Goal: Task Accomplishment & Management: Manage account settings

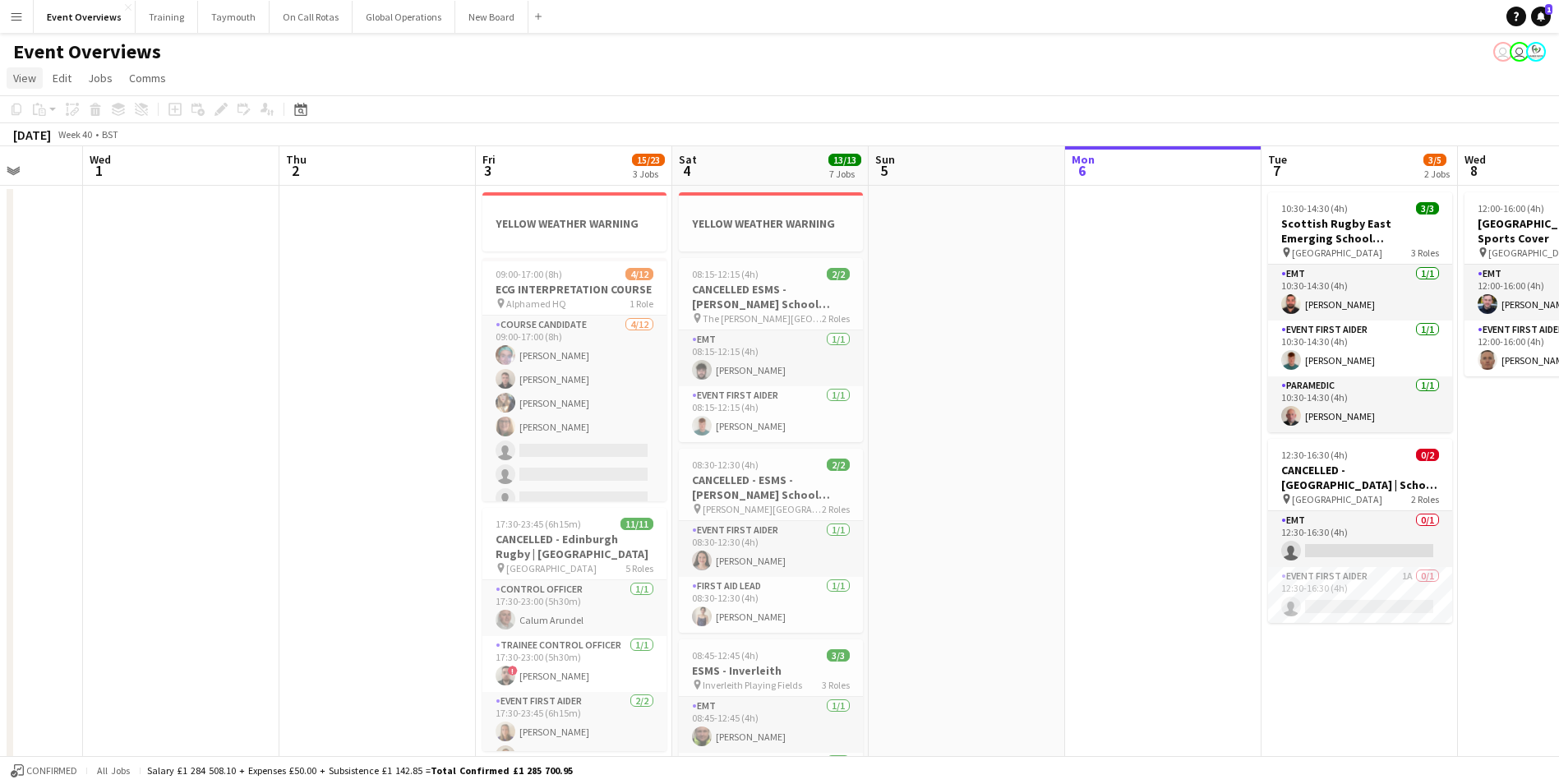
click at [17, 74] on span "View" at bounding box center [24, 78] width 23 height 15
click at [18, 18] on app-icon "Menu" at bounding box center [16, 16] width 13 height 13
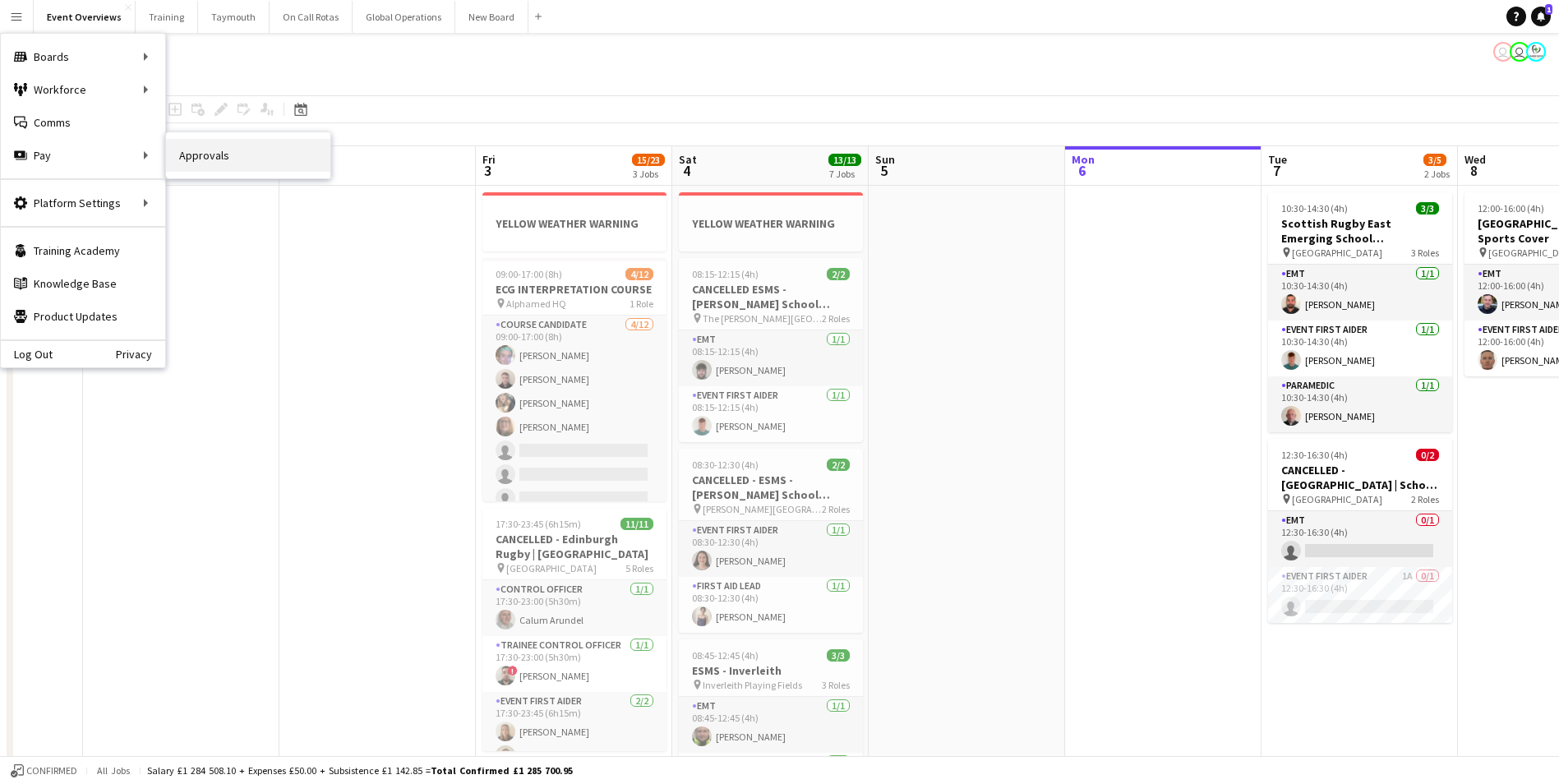
click at [211, 156] on link "Approvals" at bounding box center [248, 155] width 164 height 33
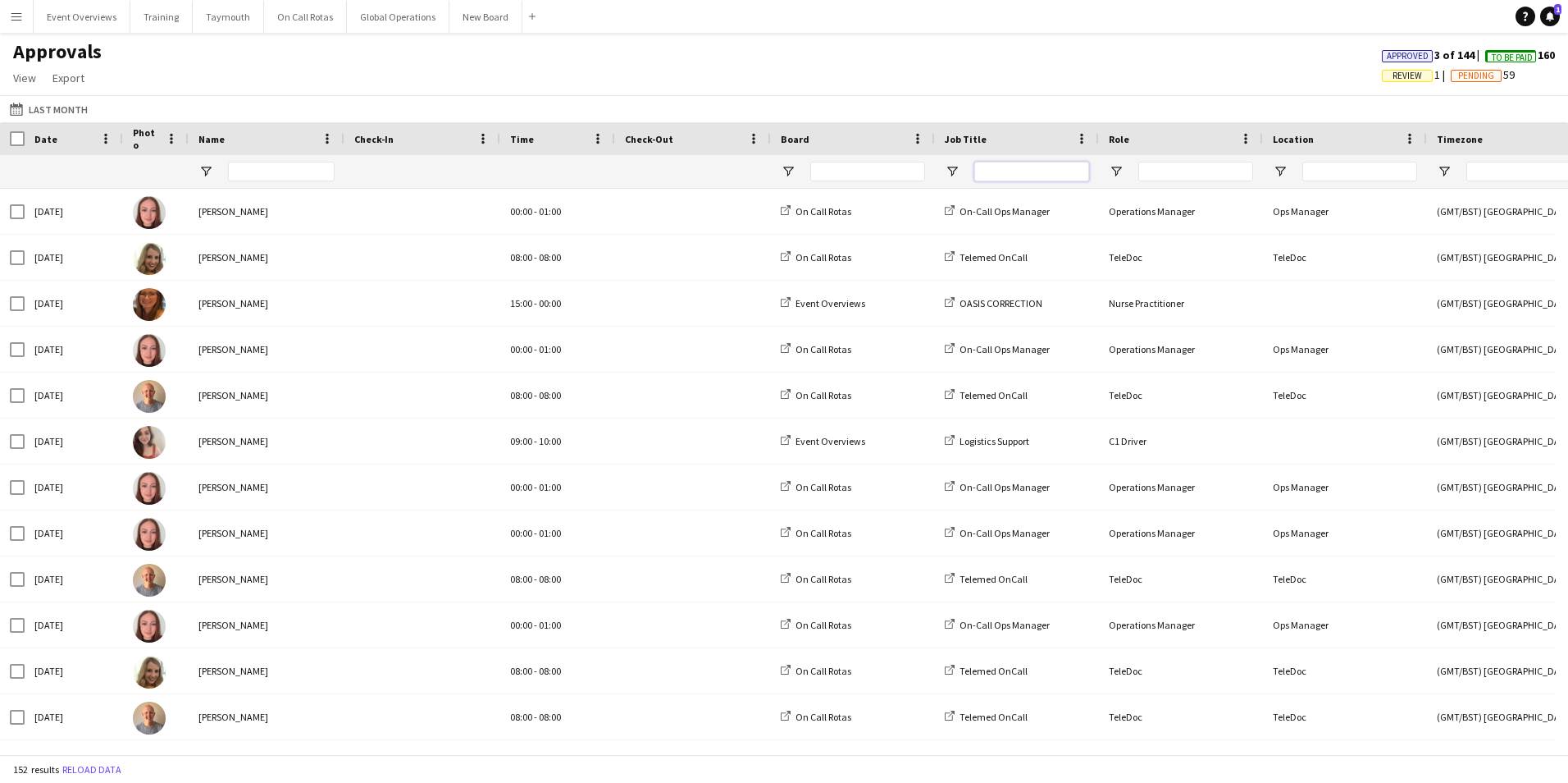
click at [1002, 168] on input "Job Title Filter Input" at bounding box center [1032, 171] width 115 height 20
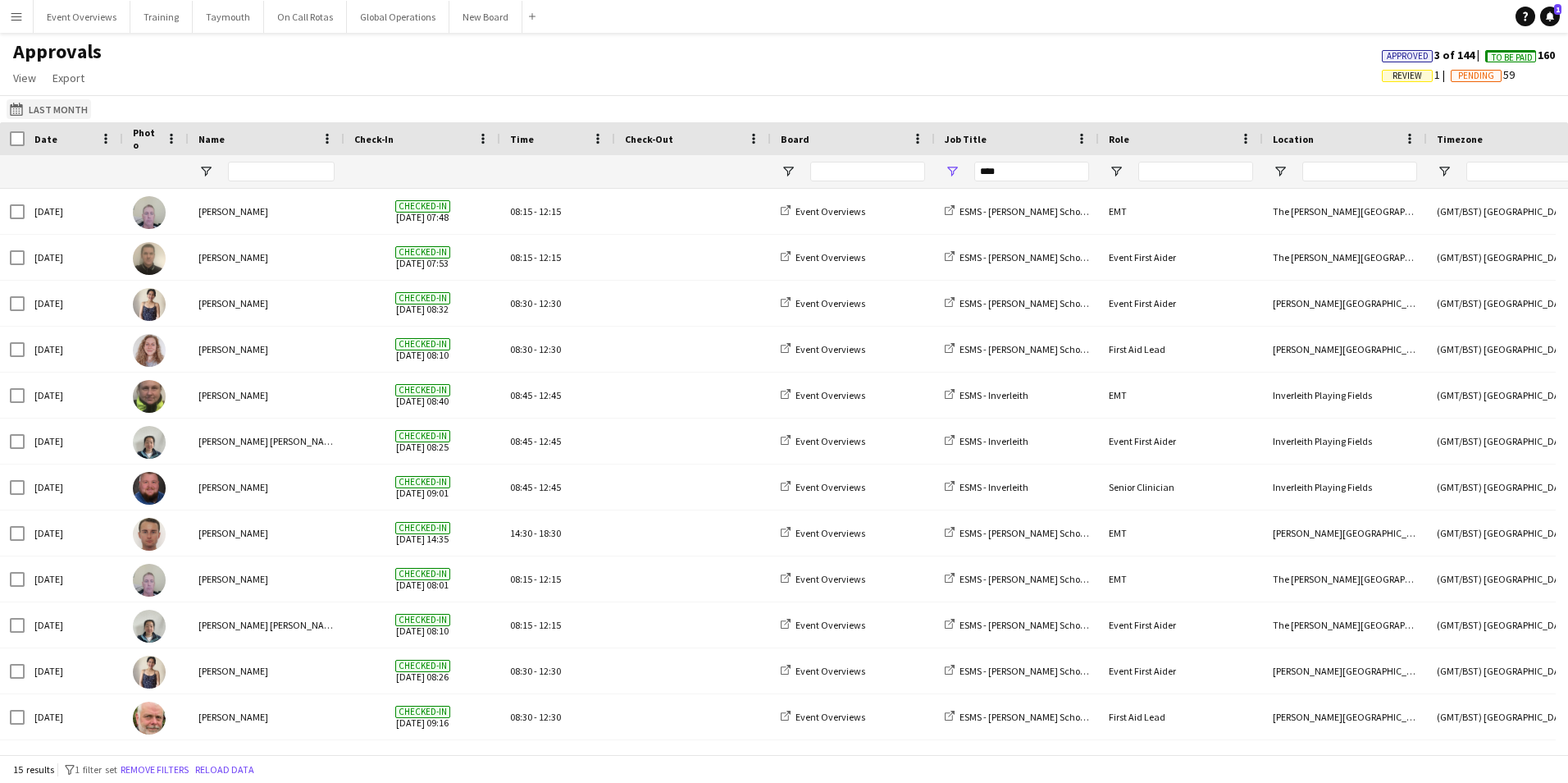
click at [60, 103] on button "Last Month Last Month" at bounding box center [49, 109] width 84 height 20
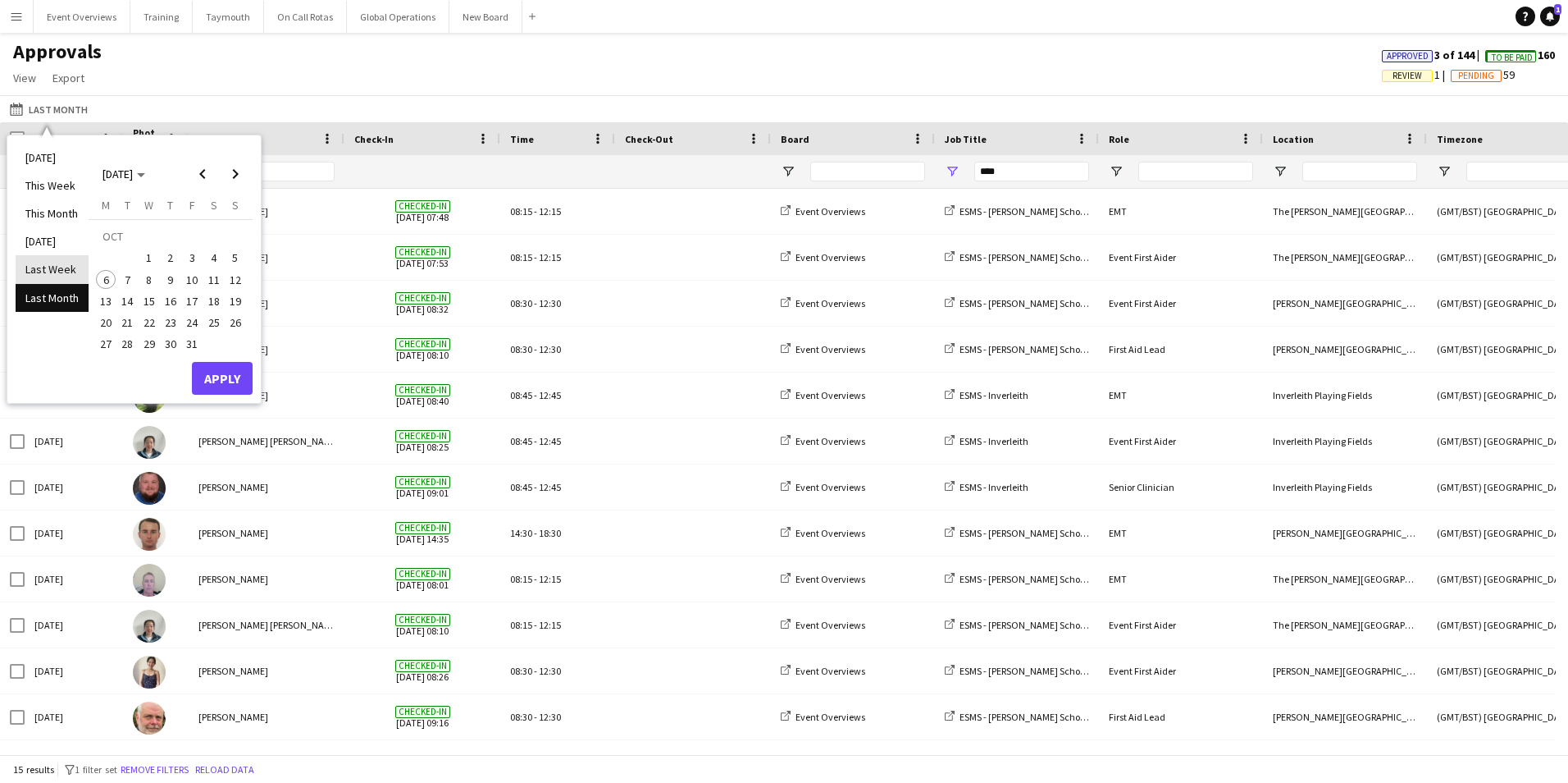
click at [30, 264] on li "Last Week" at bounding box center [52, 269] width 73 height 28
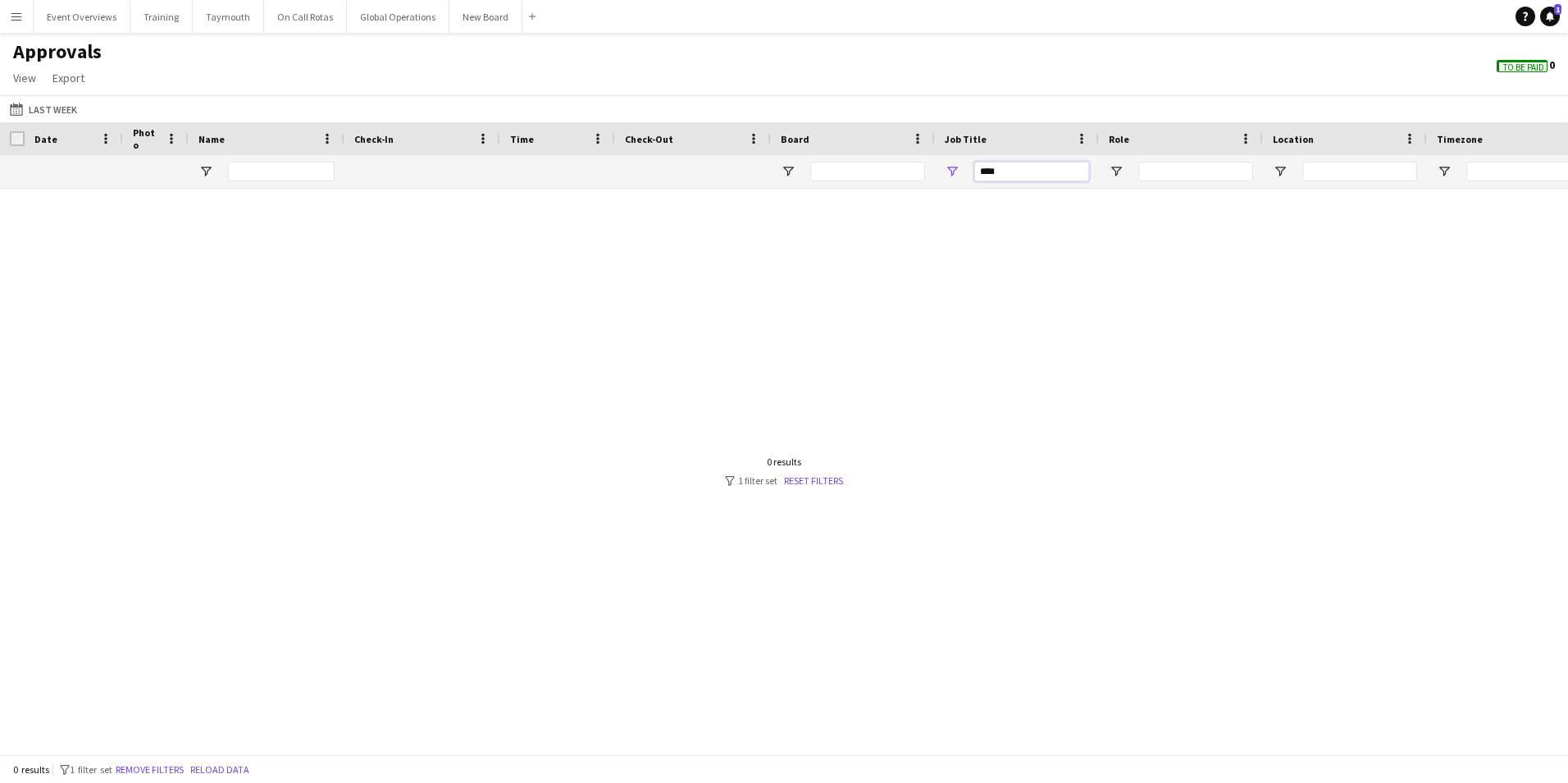
click at [1019, 181] on input "****" at bounding box center [1032, 171] width 115 height 20
click at [55, 107] on button "Last Month Last Week" at bounding box center [44, 109] width 74 height 20
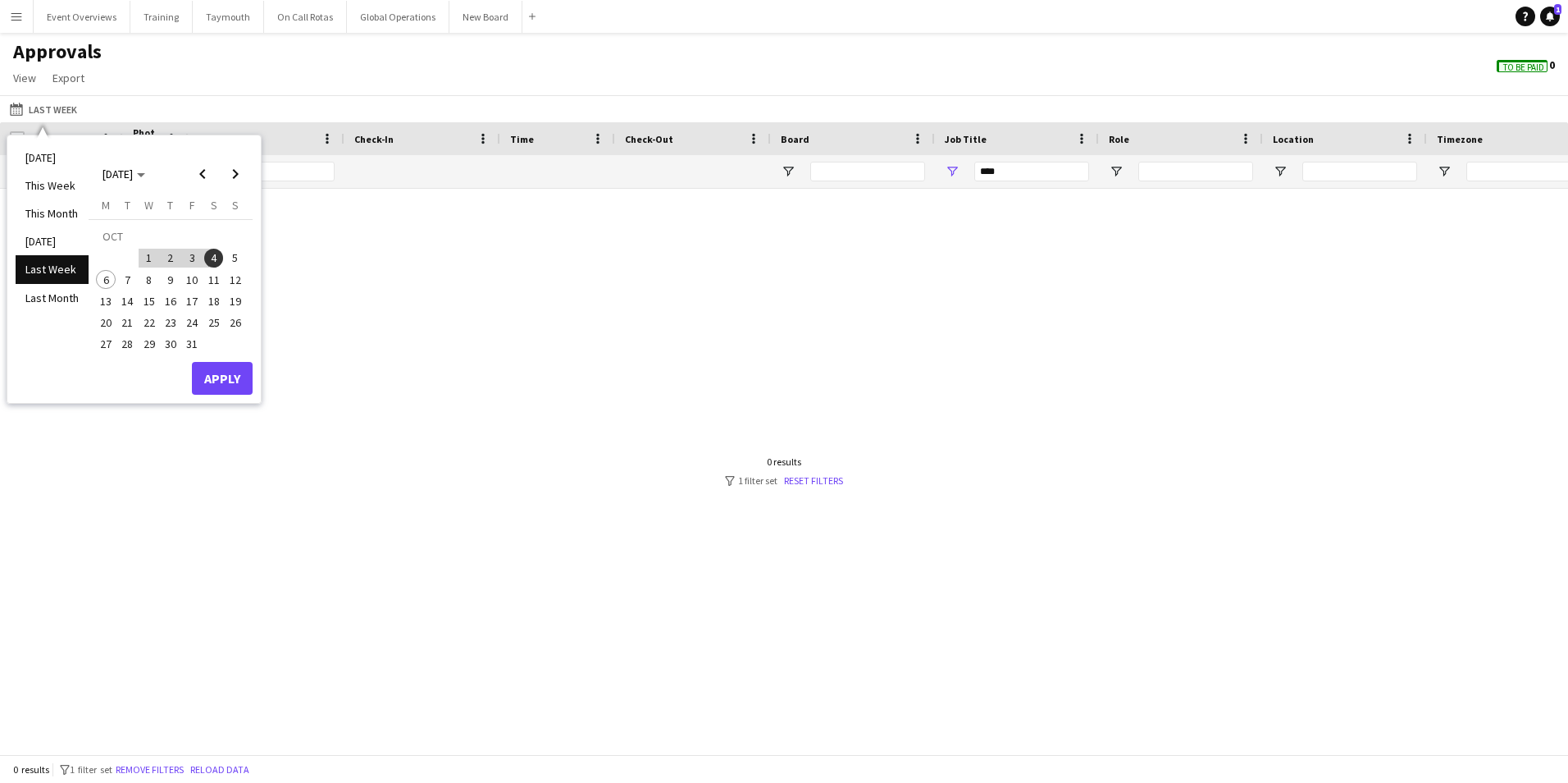
click at [214, 259] on span "4" at bounding box center [214, 258] width 20 height 20
click at [208, 376] on button "Apply" at bounding box center [222, 378] width 60 height 33
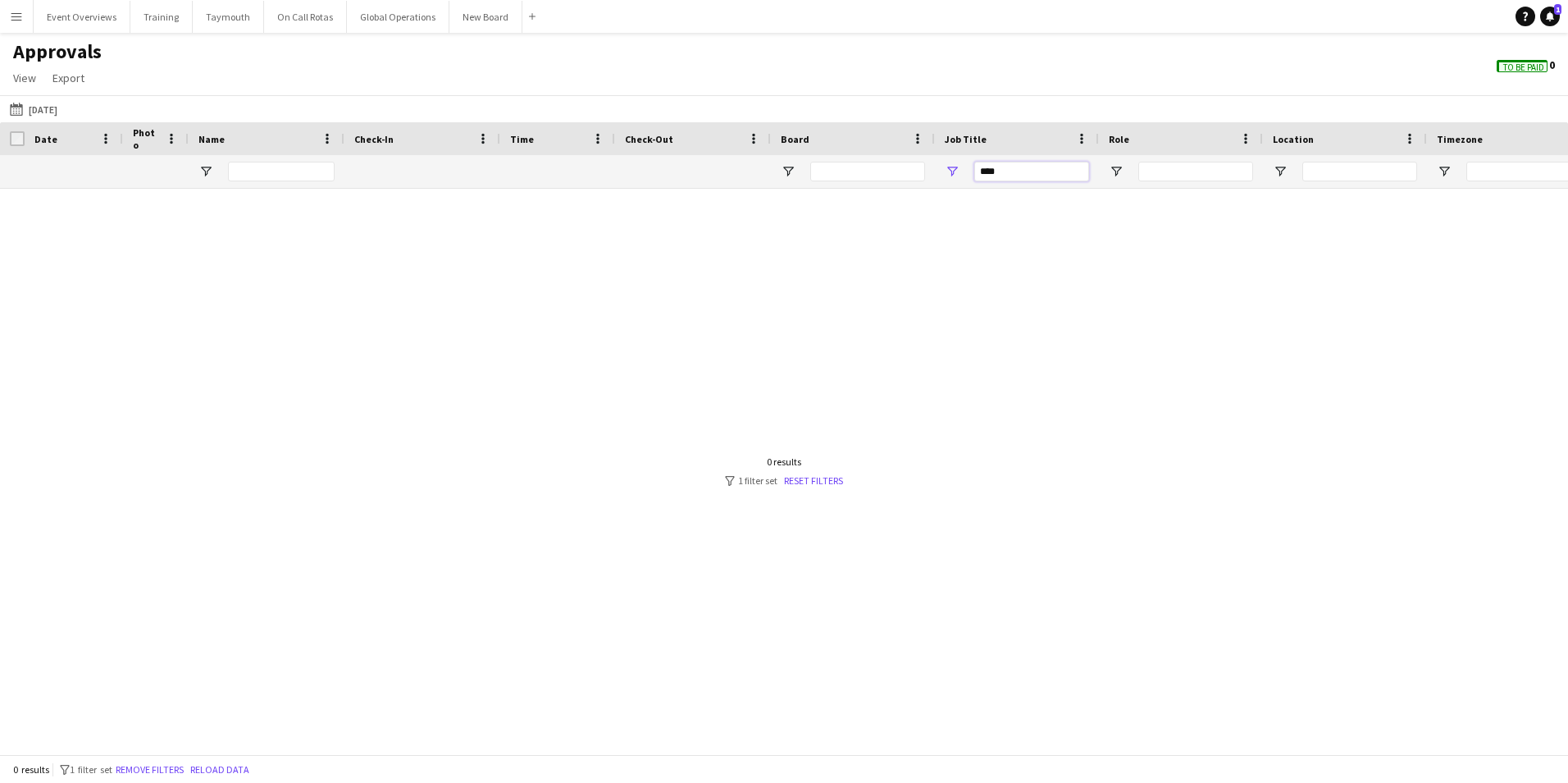
click at [1013, 168] on input "****" at bounding box center [1032, 171] width 115 height 20
type input "*"
click at [40, 110] on button "Last Month [DATE]" at bounding box center [34, 109] width 54 height 20
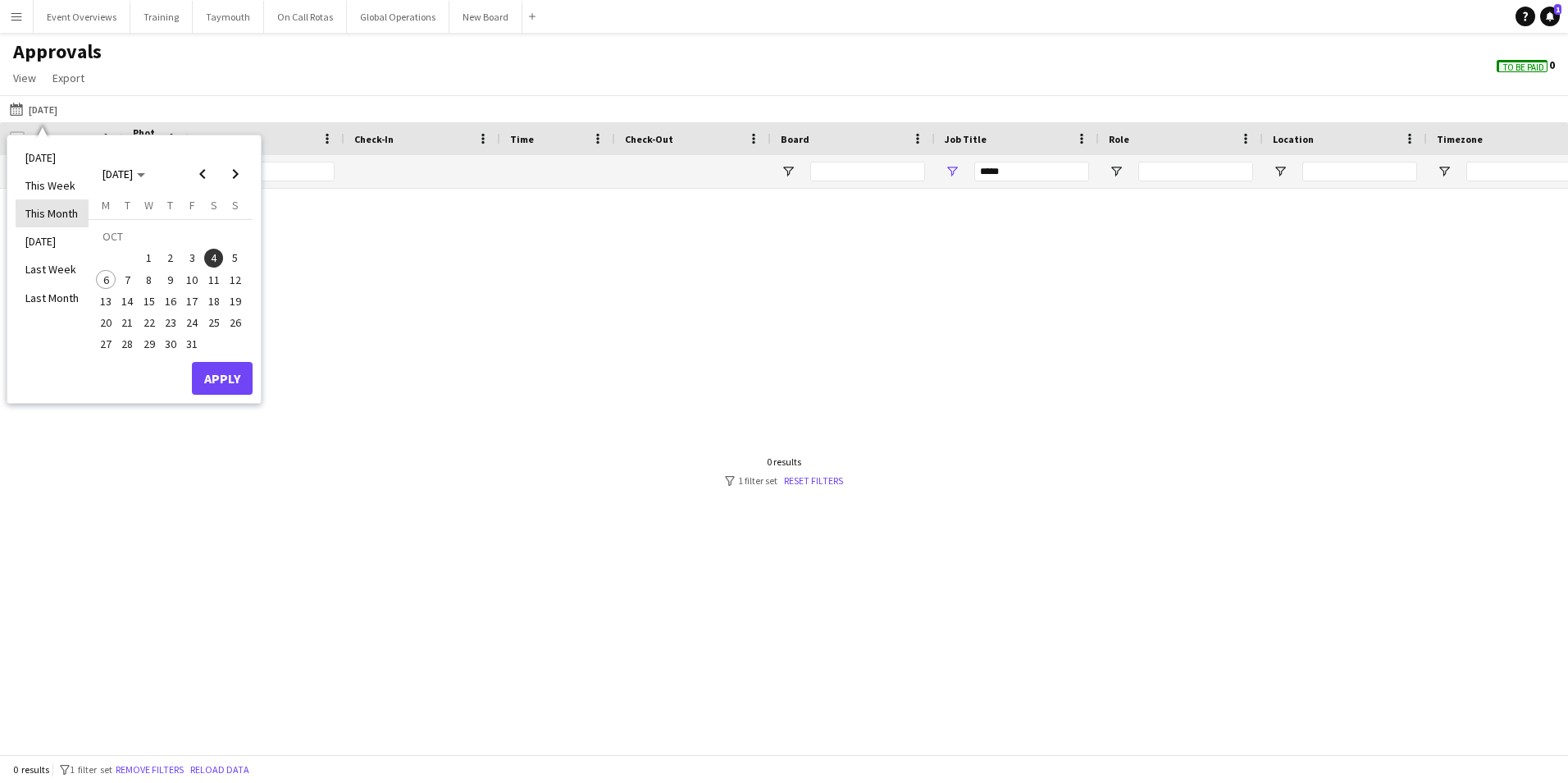
click at [39, 213] on li "This Month" at bounding box center [52, 213] width 73 height 28
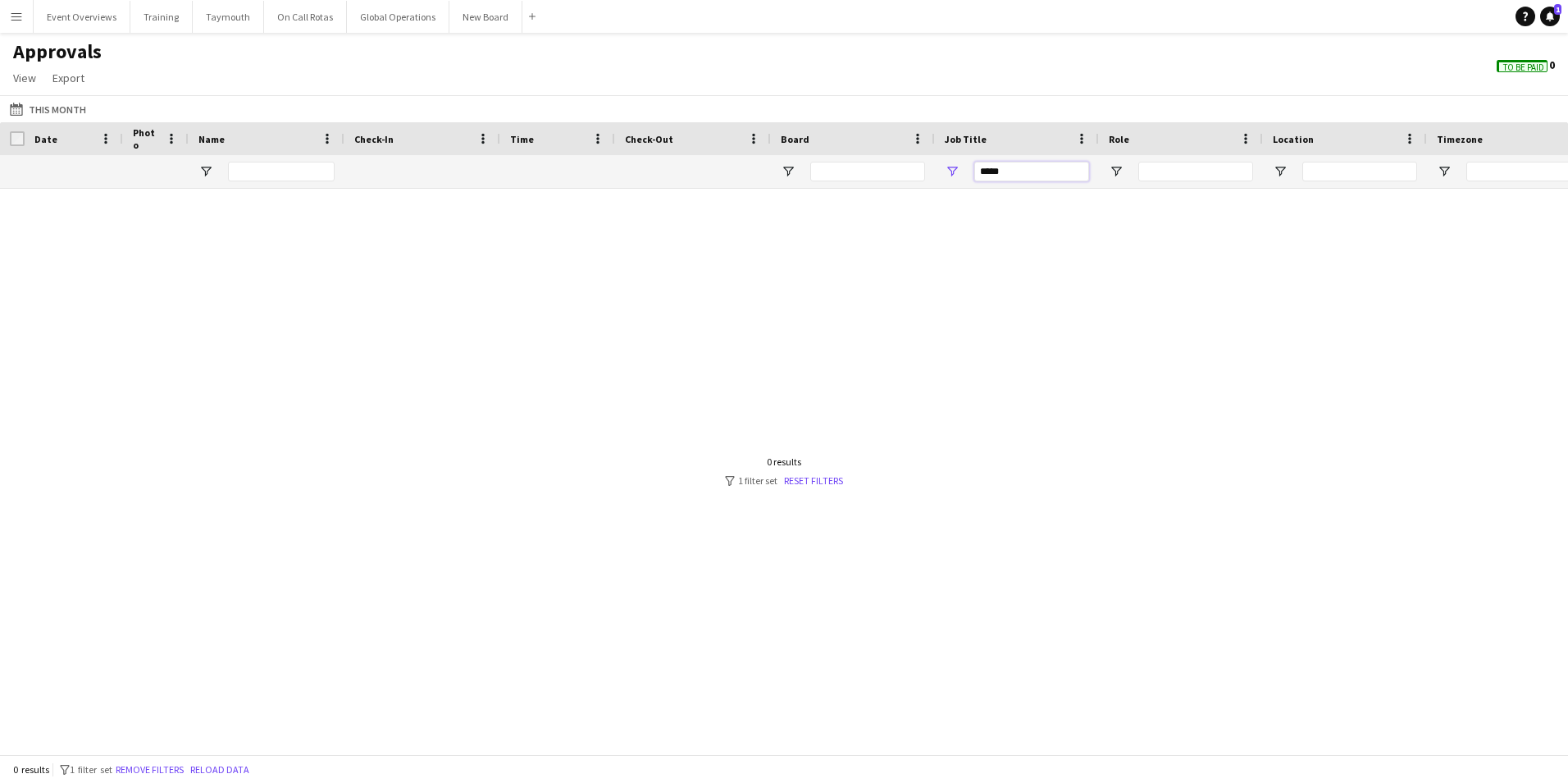
click at [1024, 171] on input "*****" at bounding box center [1032, 171] width 115 height 20
type input "*"
click at [15, 109] on app-icon "Last Month" at bounding box center [19, 109] width 19 height 13
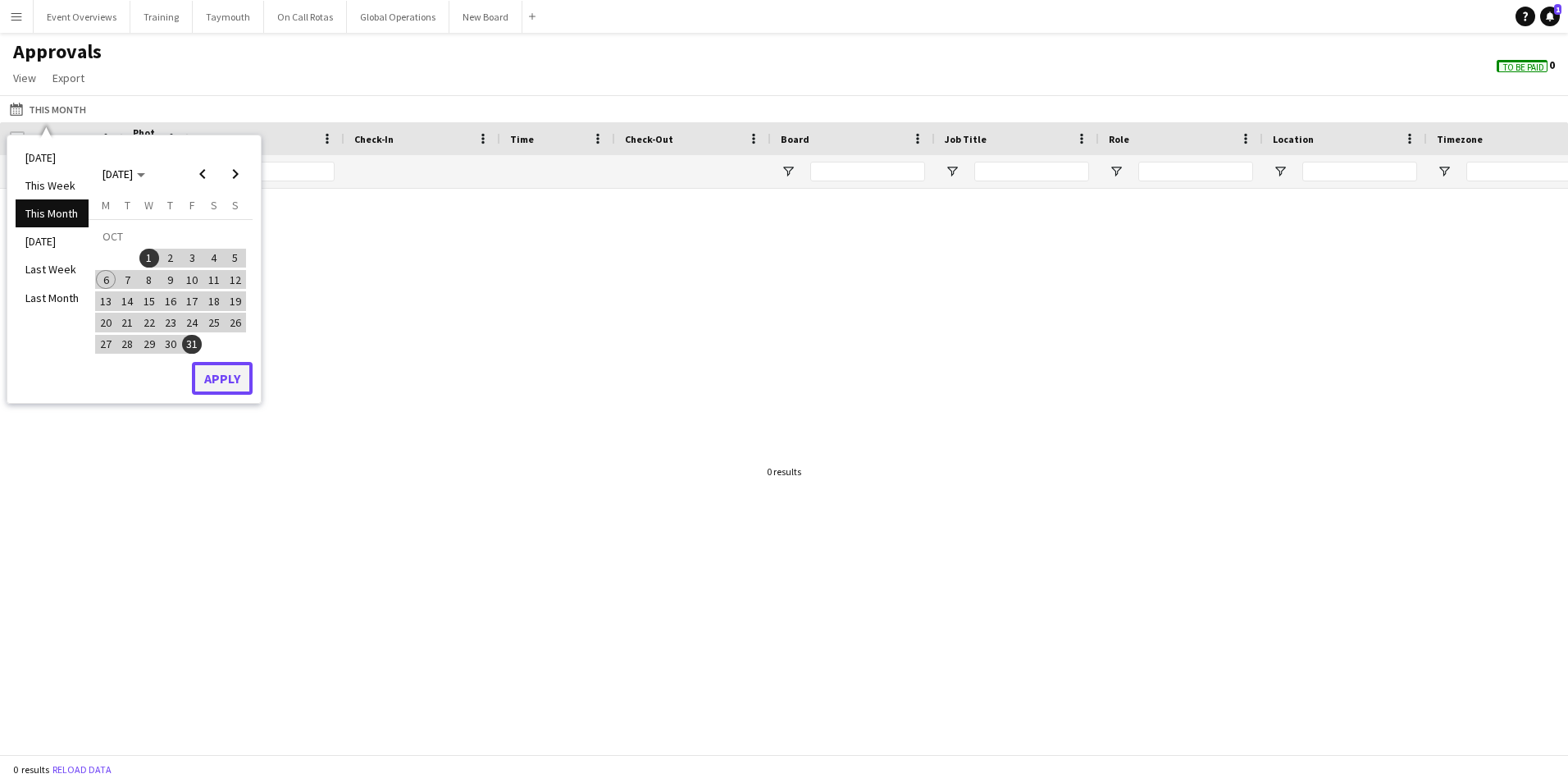
click at [215, 384] on button "Apply" at bounding box center [222, 378] width 60 height 33
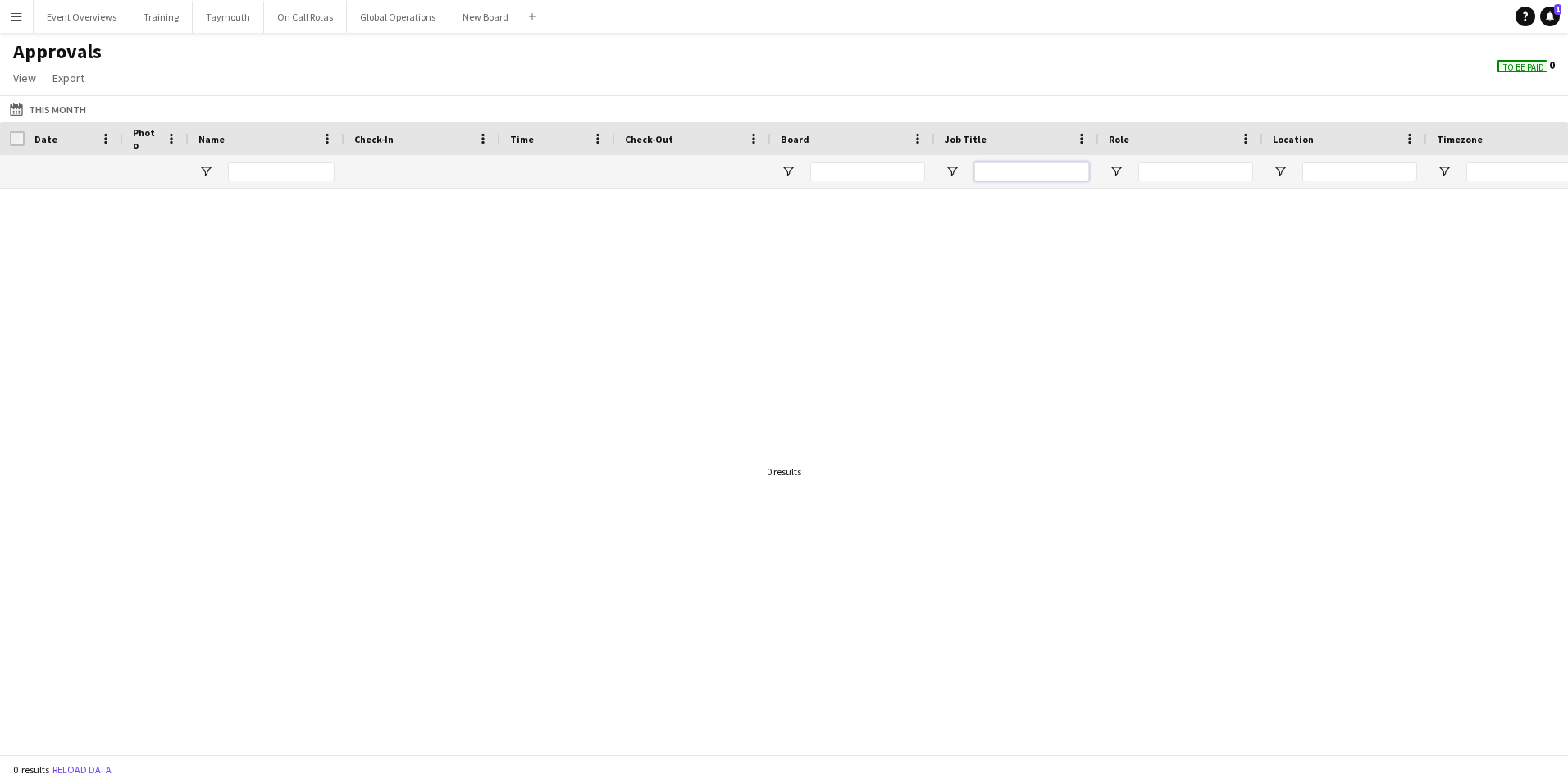
click at [1057, 171] on input "Job Title Filter Input" at bounding box center [1032, 171] width 115 height 20
type input "*"
click at [23, 111] on app-icon "Last Month" at bounding box center [19, 109] width 19 height 13
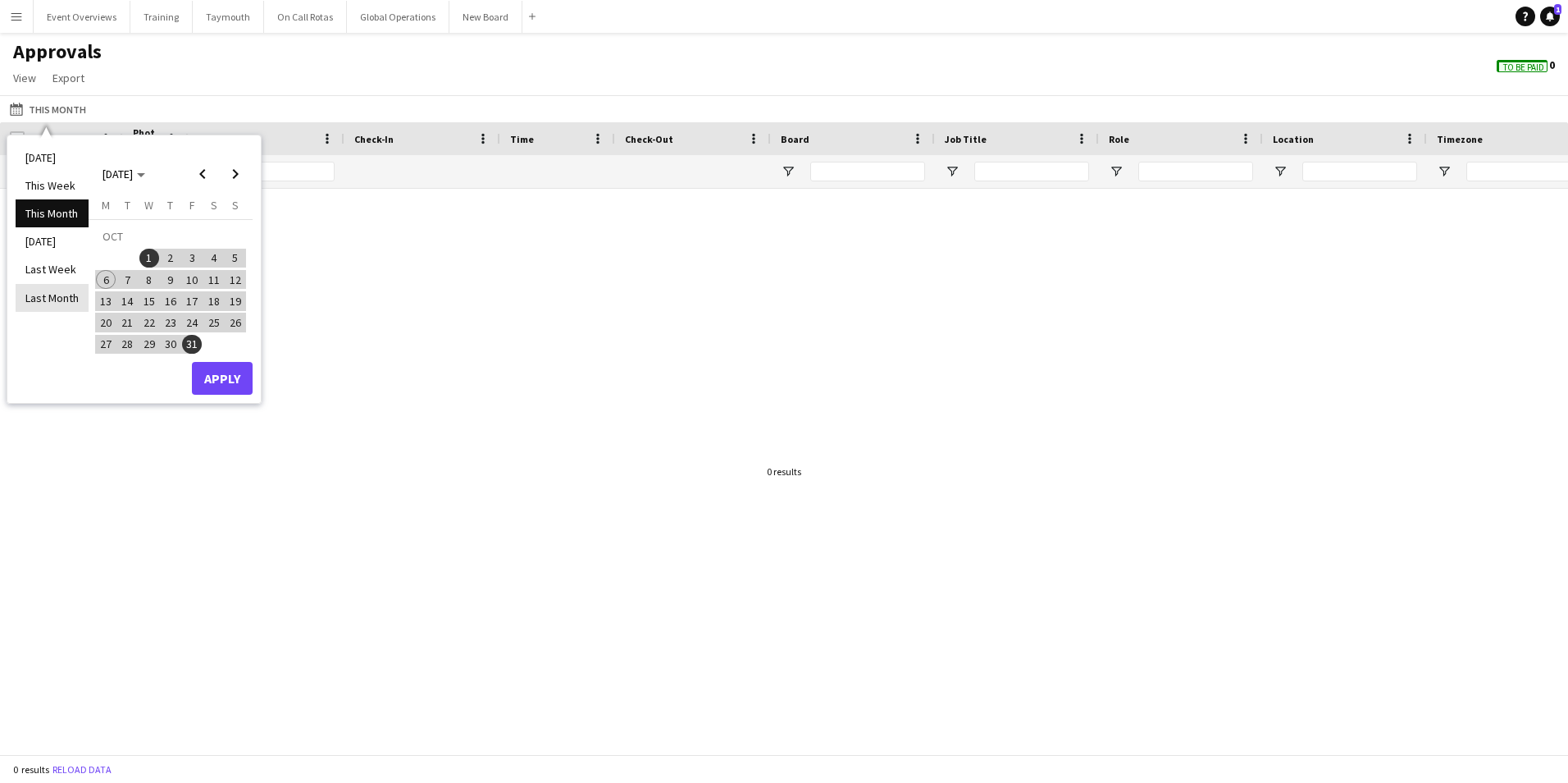
click at [41, 289] on li "Last Month" at bounding box center [52, 298] width 73 height 28
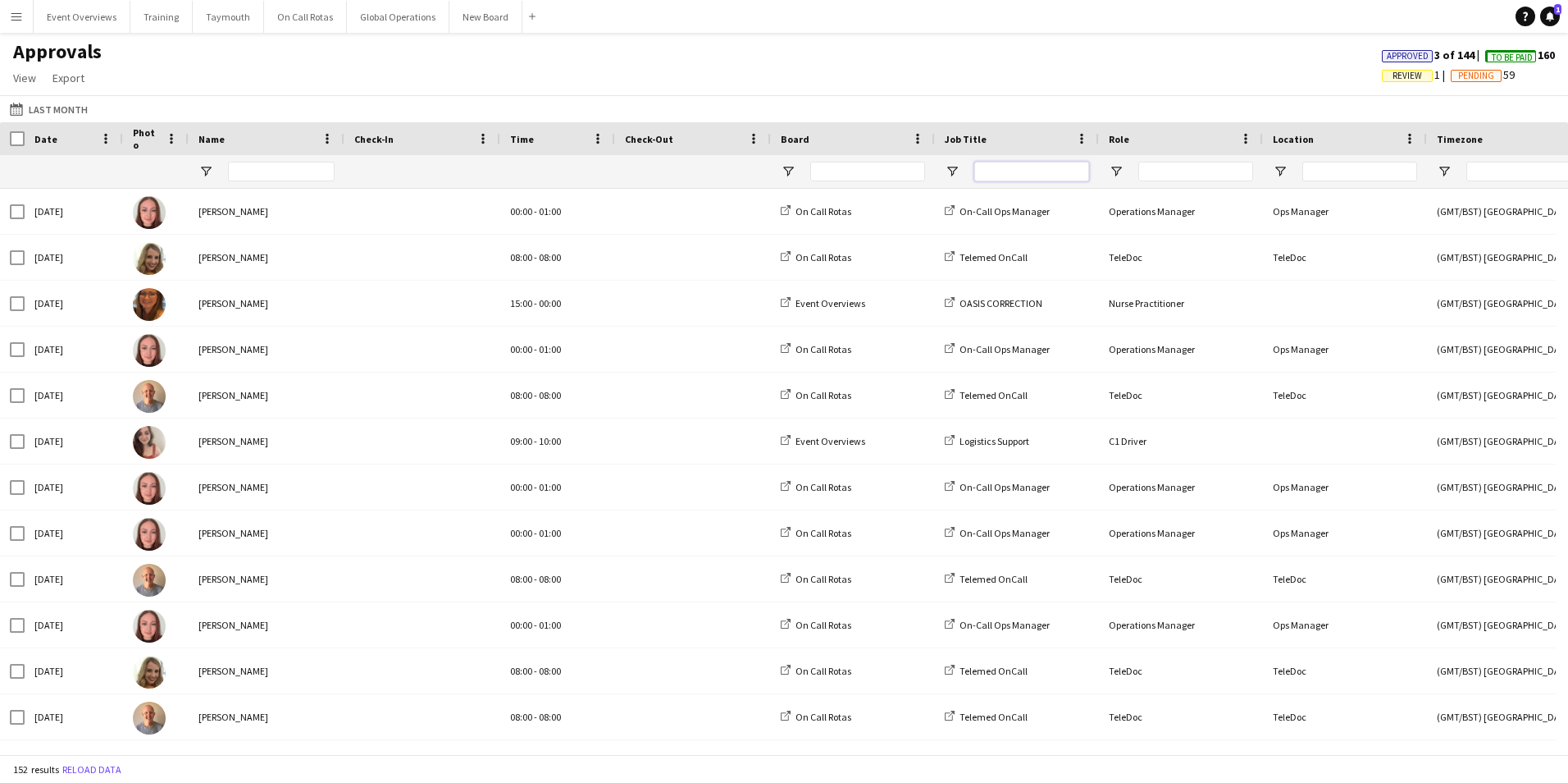
click at [1035, 175] on input "Job Title Filter Input" at bounding box center [1032, 171] width 115 height 20
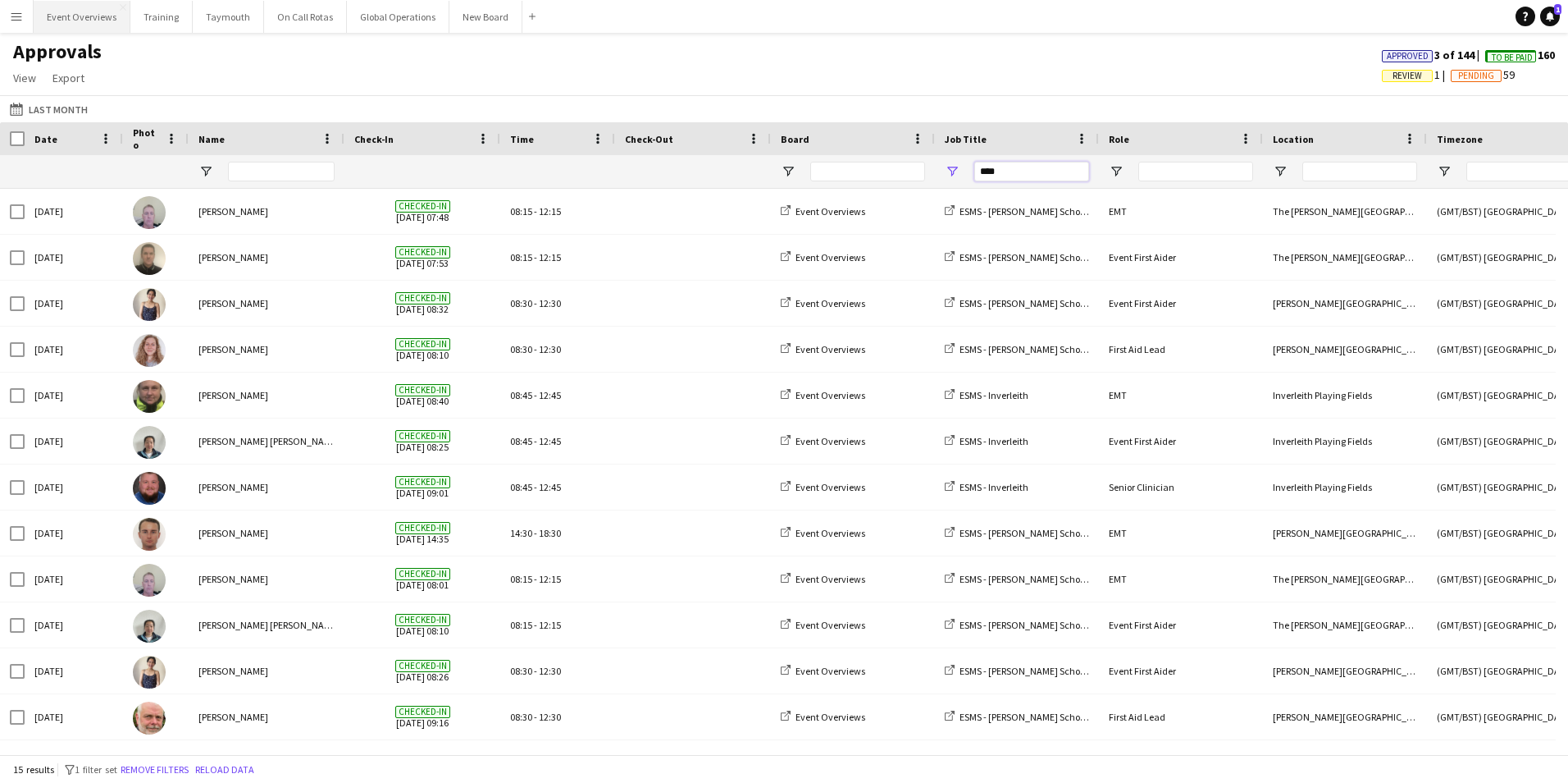
type input "****"
click at [15, 16] on app-icon "Menu" at bounding box center [15, 16] width 13 height 13
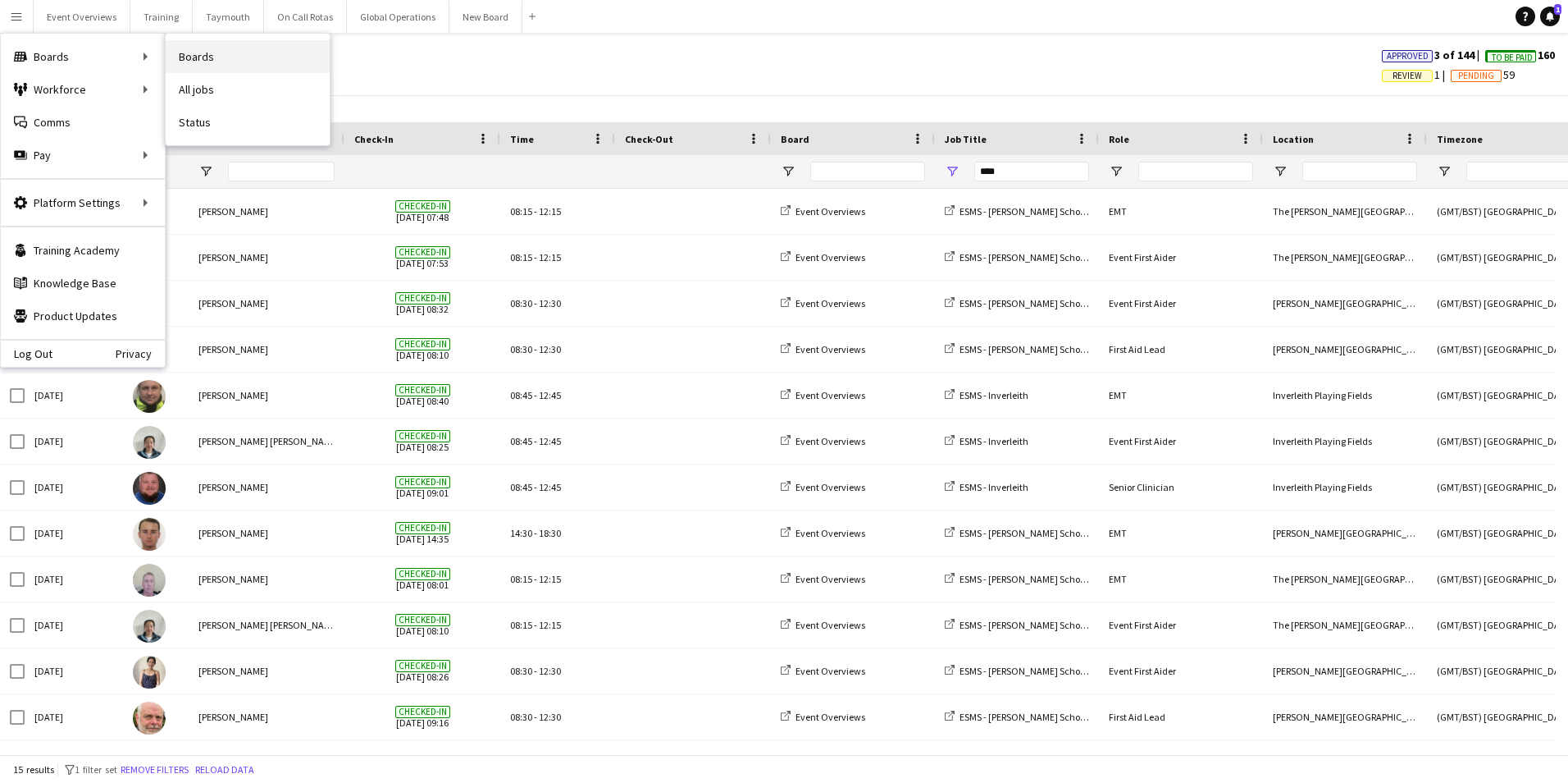
click at [193, 53] on link "Boards" at bounding box center [247, 57] width 164 height 33
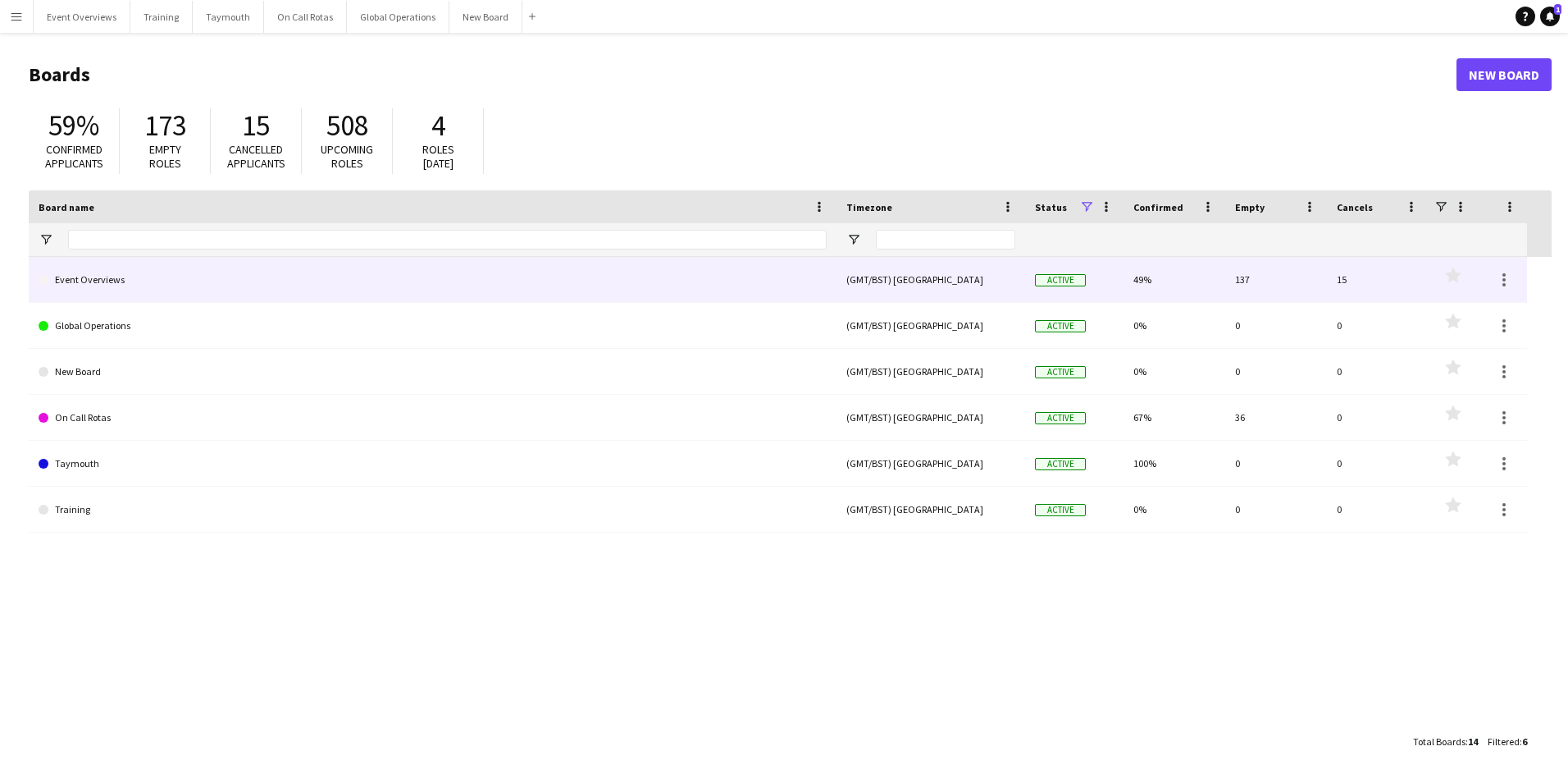
click at [77, 282] on link "Event Overviews" at bounding box center [432, 279] width 788 height 46
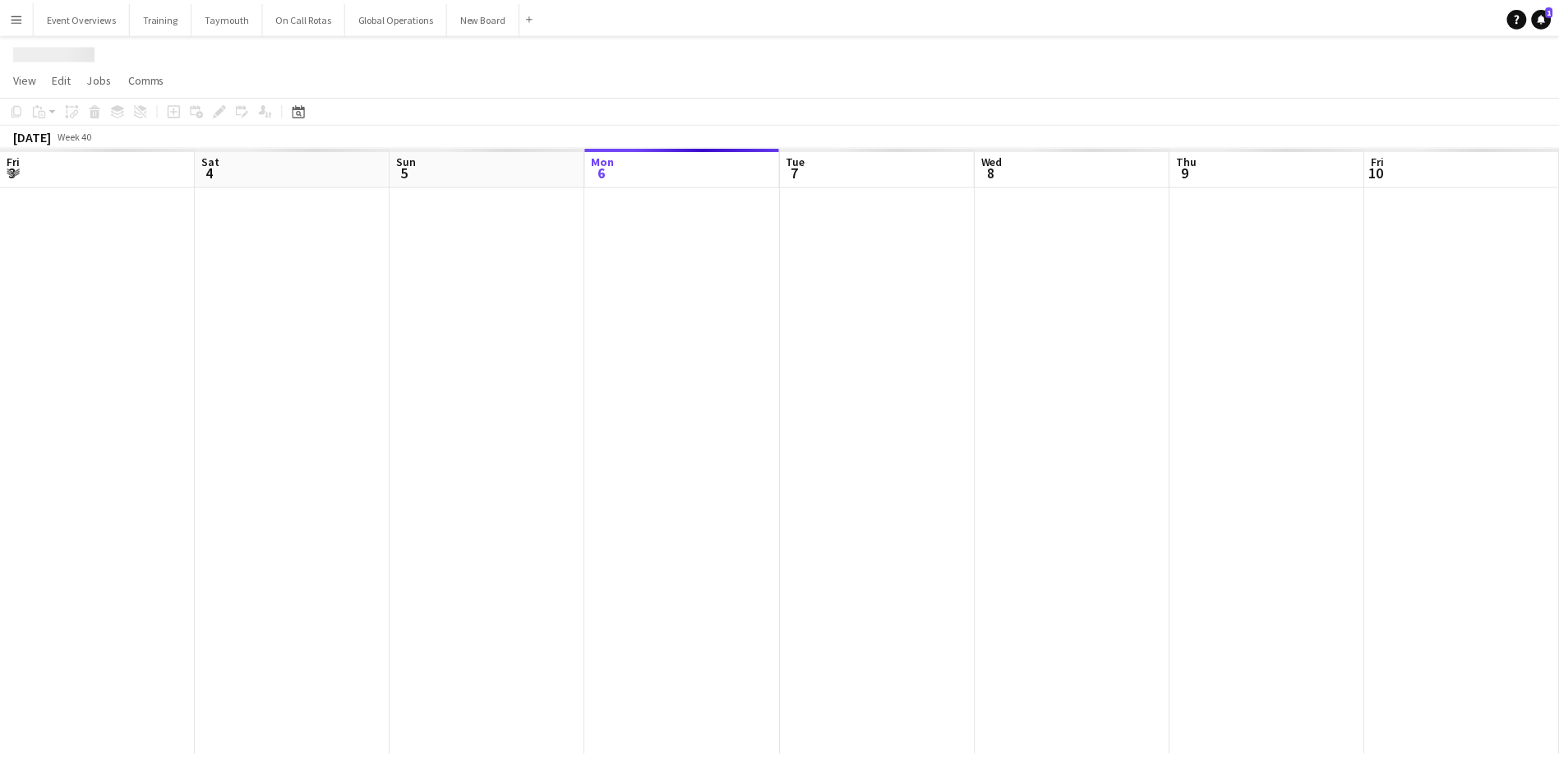
scroll to position [0, 393]
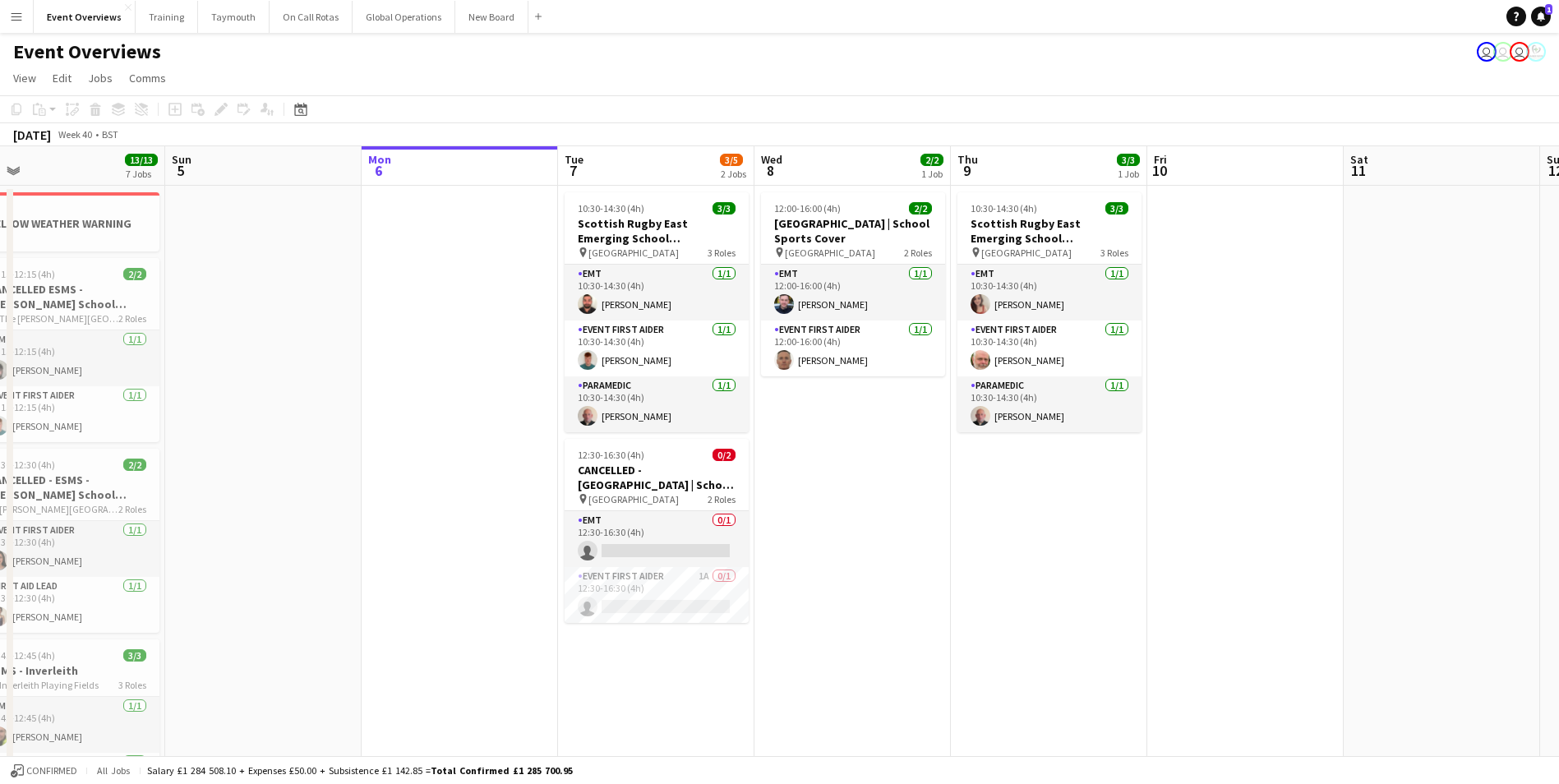
drag, startPoint x: 234, startPoint y: 476, endPoint x: 608, endPoint y: 405, distance: 380.7
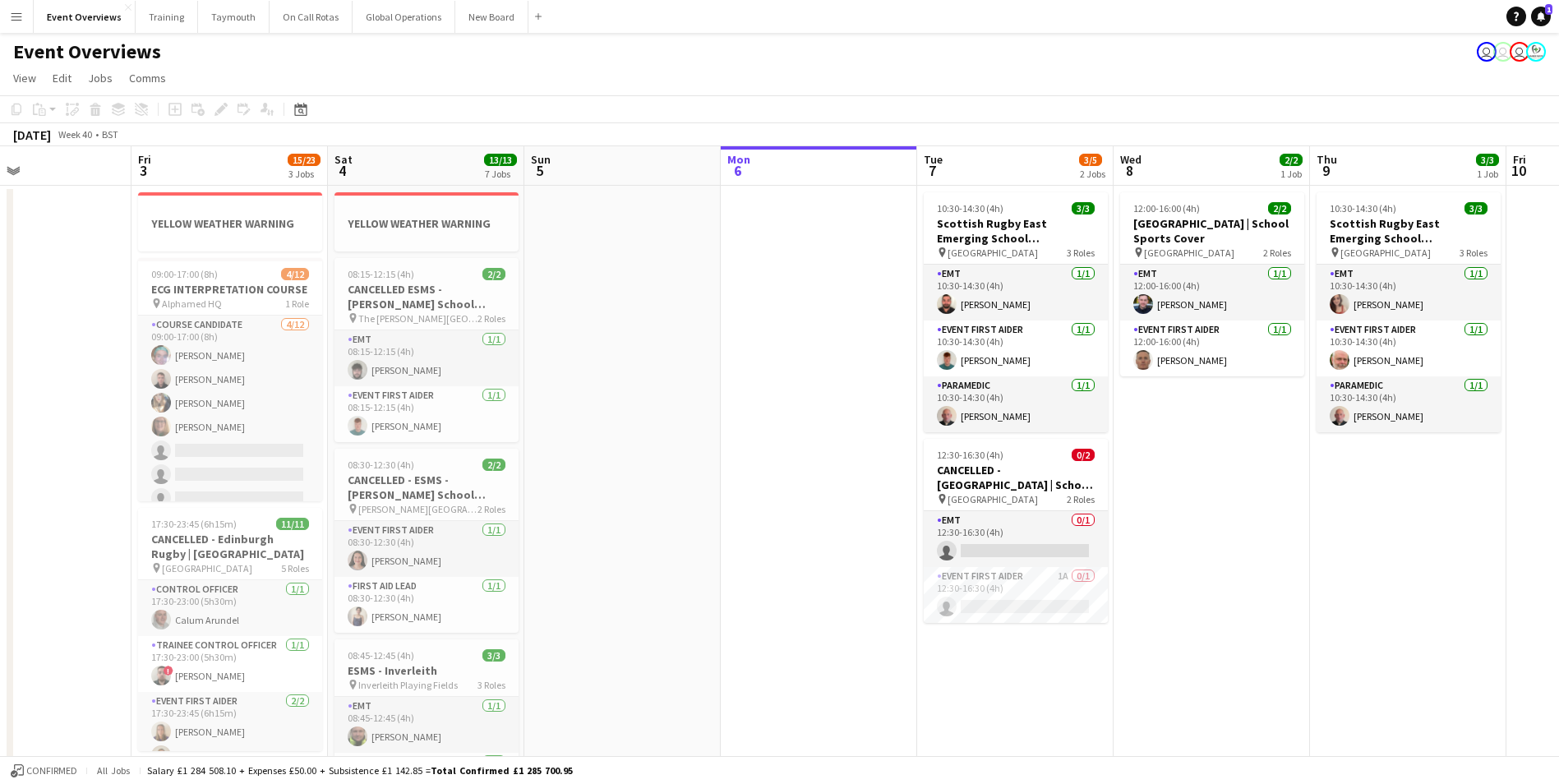
scroll to position [0, 456]
drag, startPoint x: 439, startPoint y: 453, endPoint x: 591, endPoint y: 436, distance: 152.9
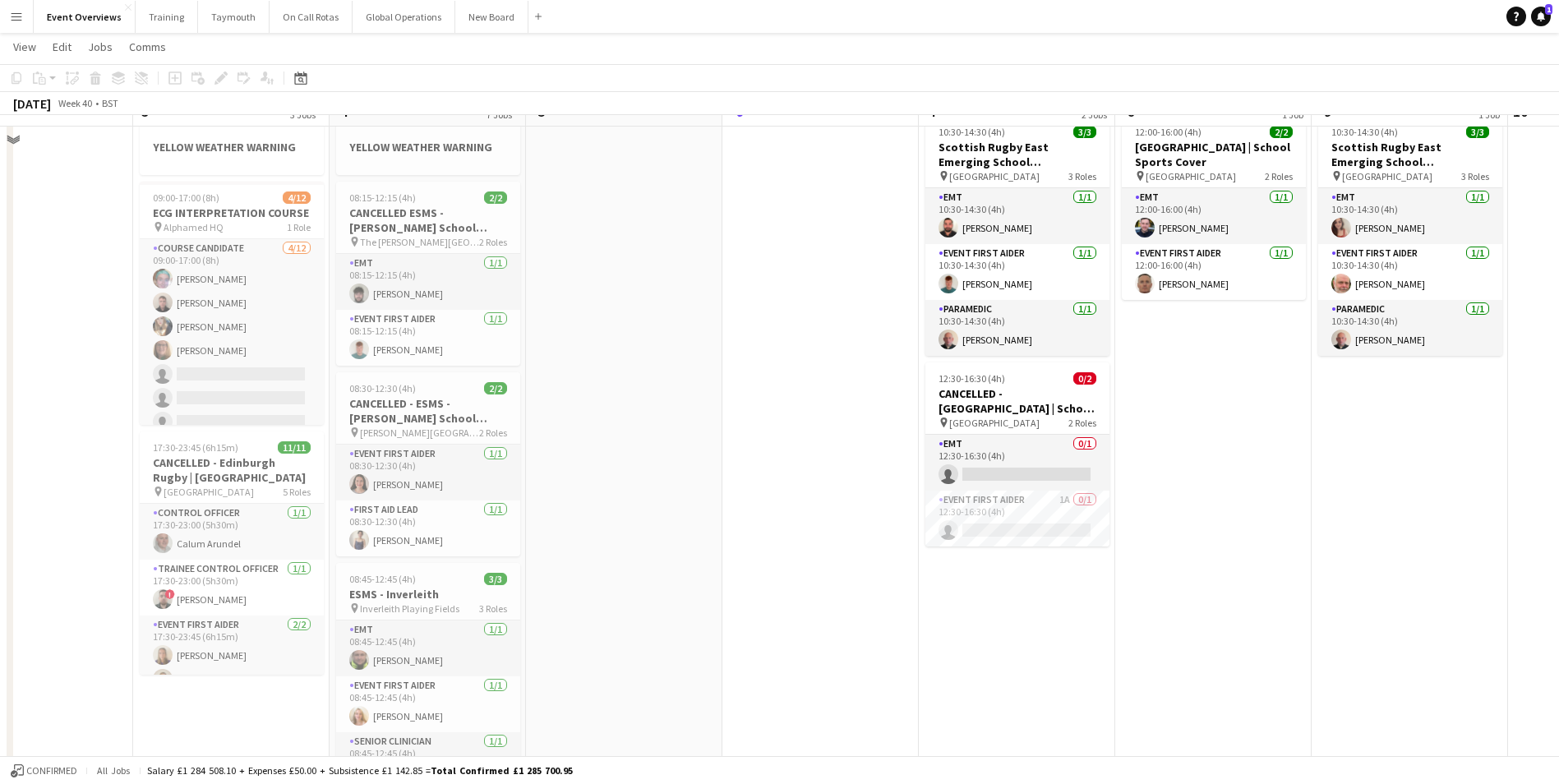
scroll to position [0, 0]
